Goal: Task Accomplishment & Management: Use online tool/utility

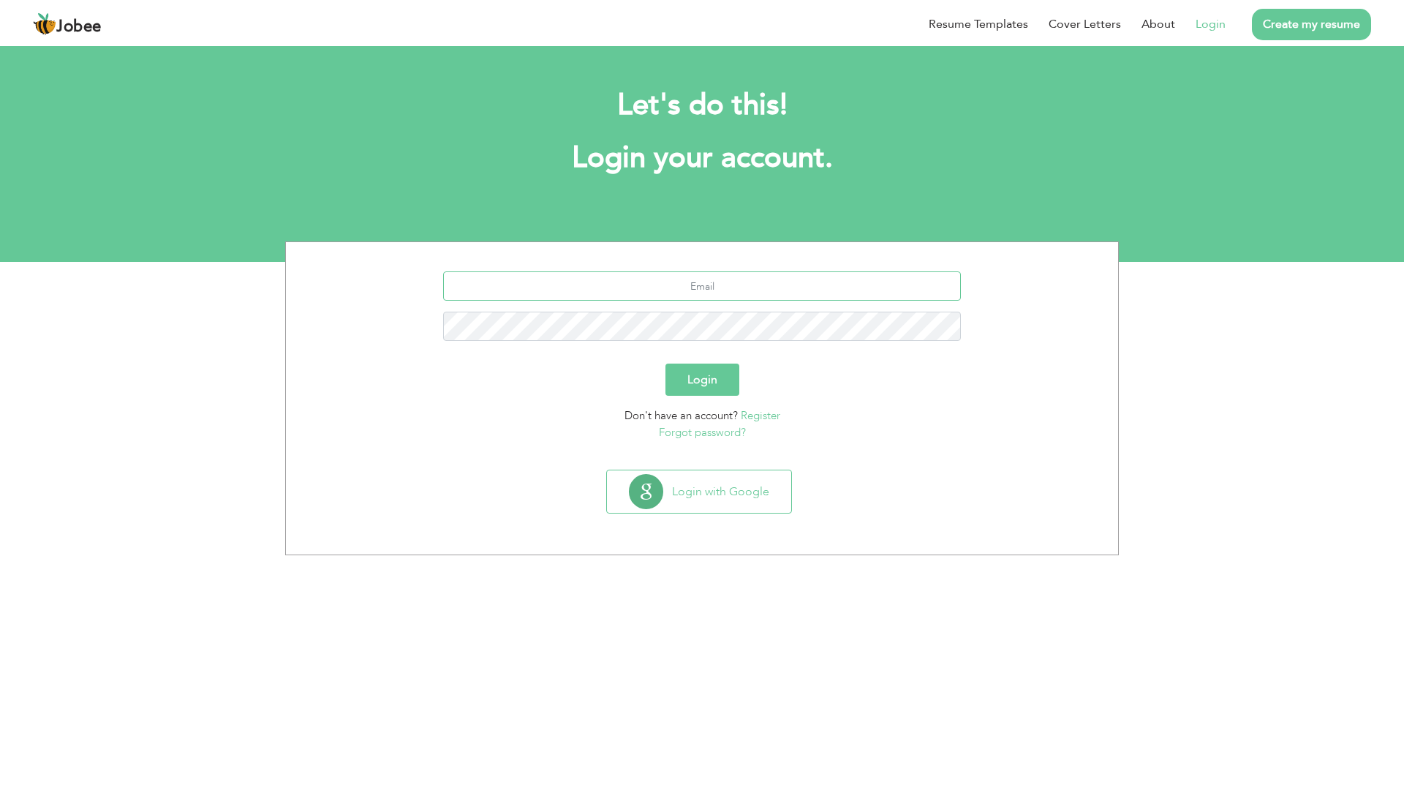
click at [615, 288] on input "text" at bounding box center [702, 285] width 519 height 29
type input "rana.haris1993@Gmail.com"
click at [666, 364] on button "Login" at bounding box center [703, 380] width 74 height 32
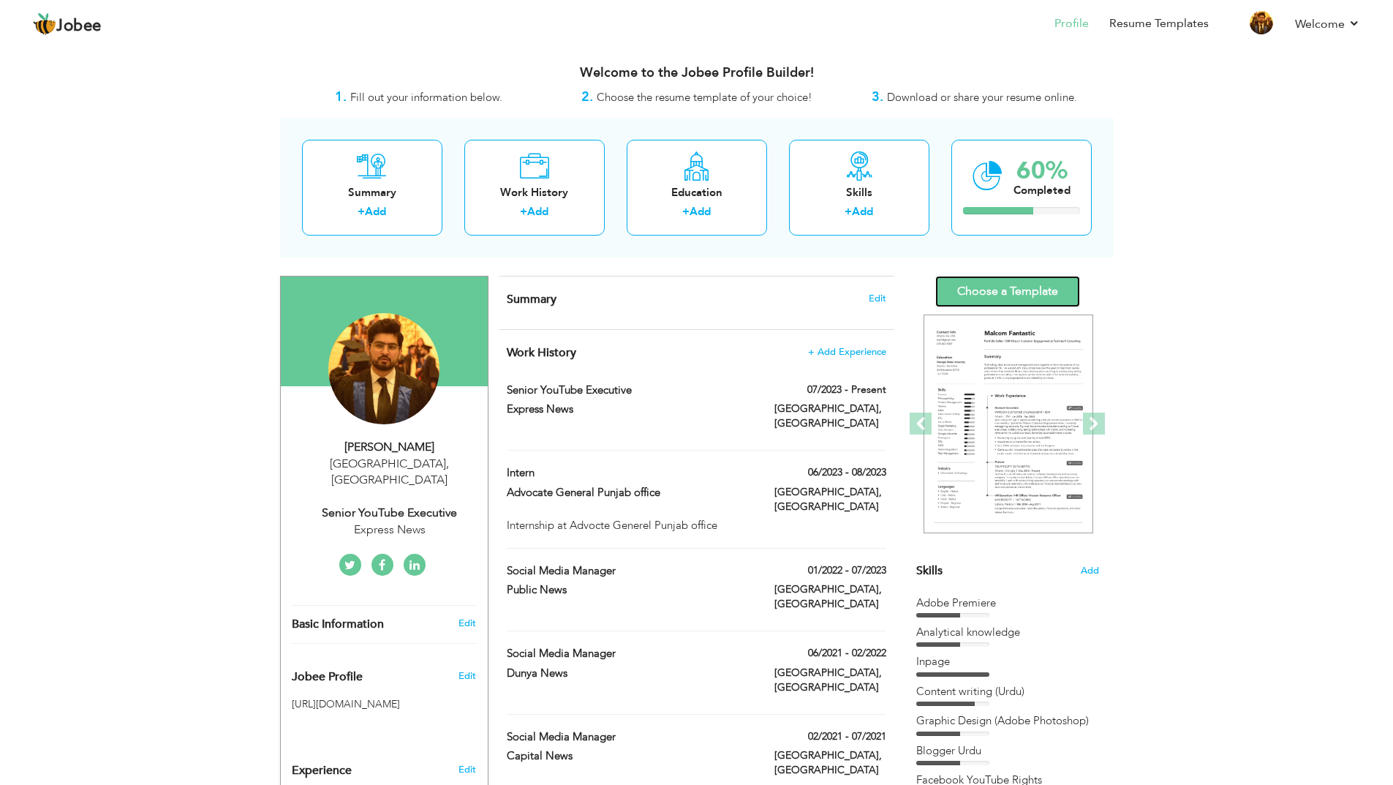
click at [1010, 282] on link "Choose a Template" at bounding box center [1007, 291] width 145 height 31
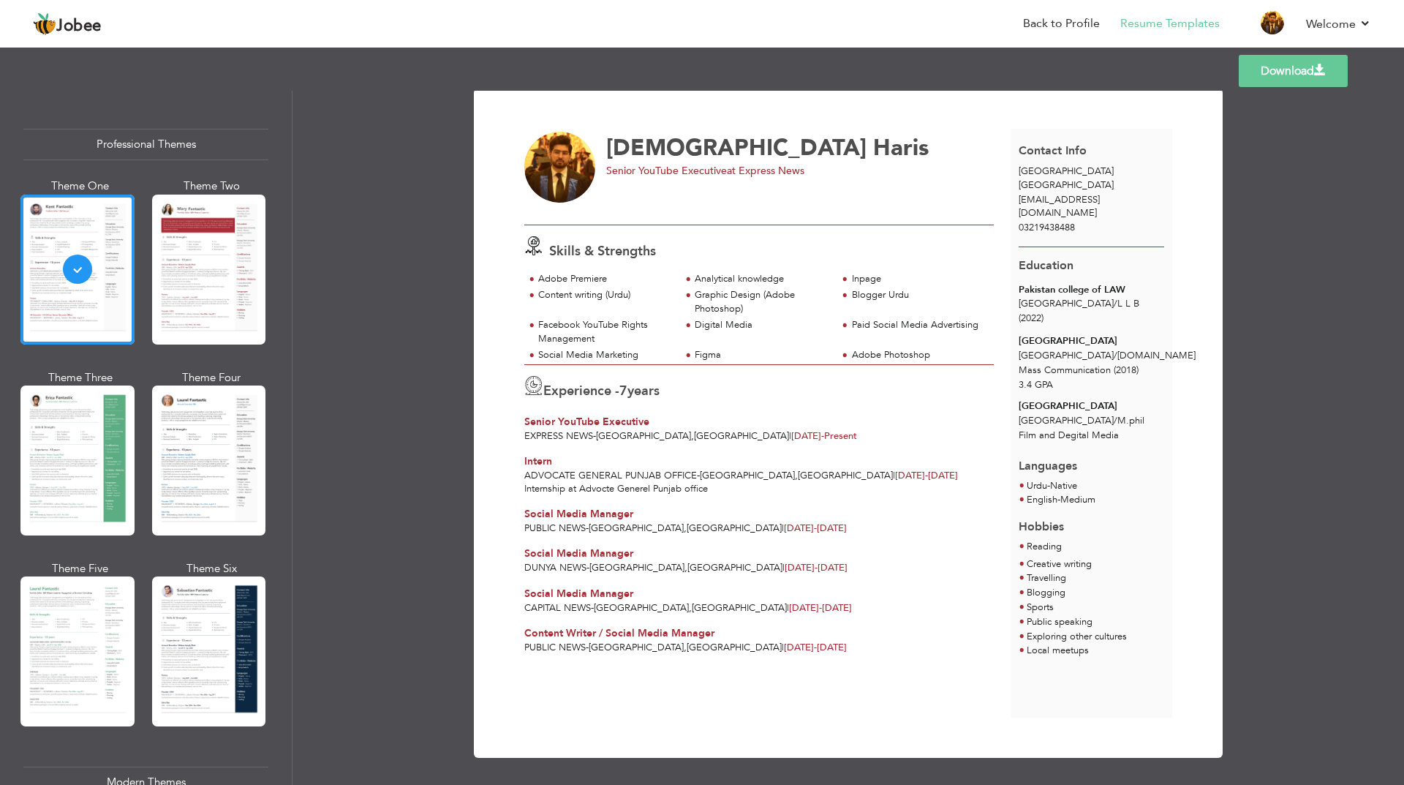
scroll to position [10, 0]
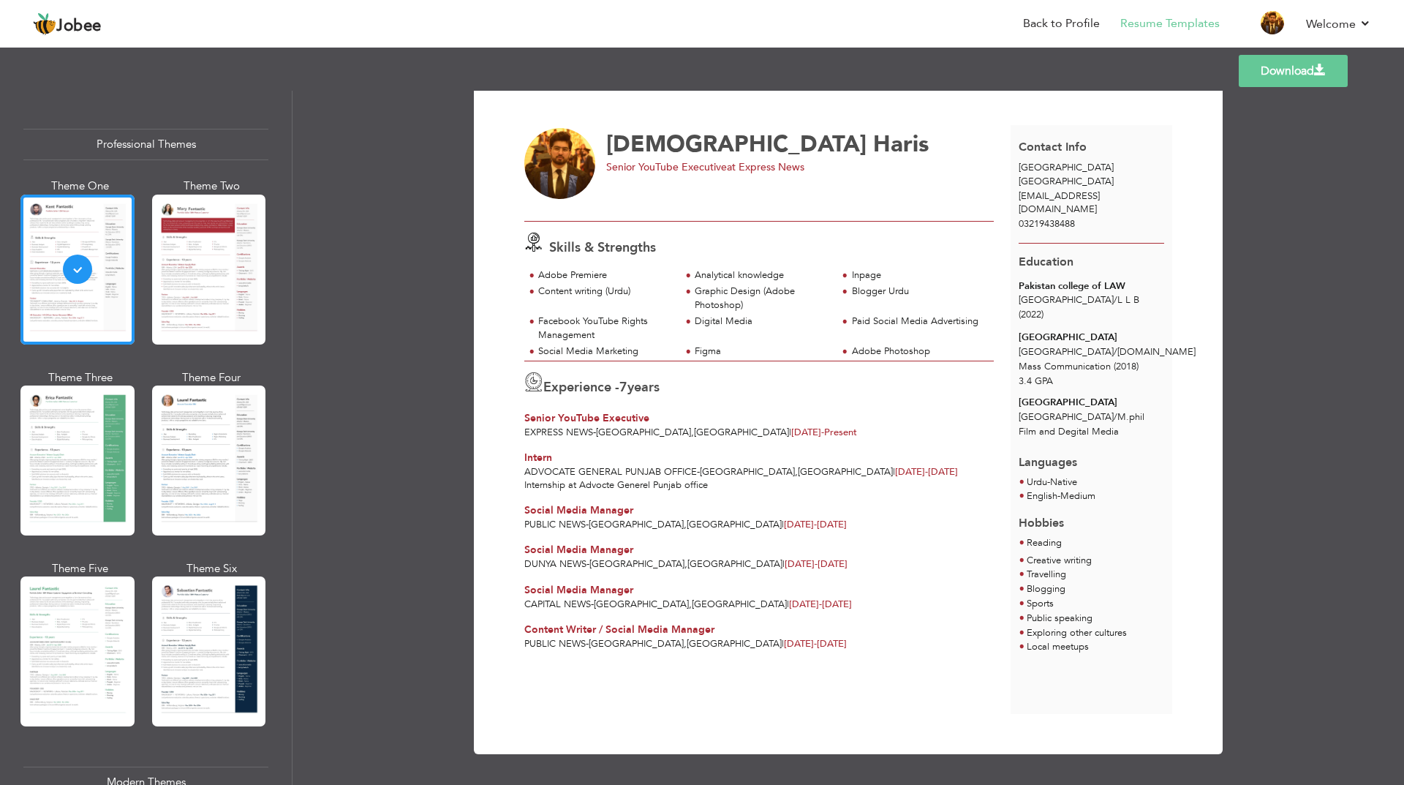
drag, startPoint x: 753, startPoint y: 437, endPoint x: 489, endPoint y: 462, distance: 264.6
click at [489, 462] on div "Download [PERSON_NAME] Senior YouTube Executive at Express News Skills & Streng…" at bounding box center [848, 419] width 749 height 669
